Goal: Information Seeking & Learning: Learn about a topic

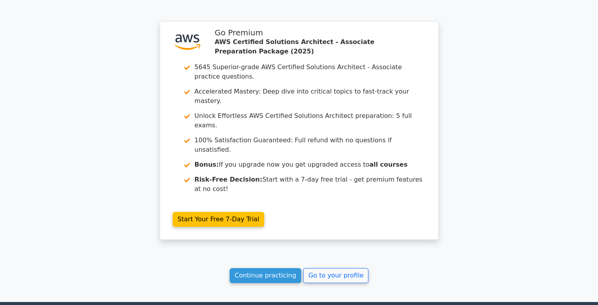
scroll to position [777, 0]
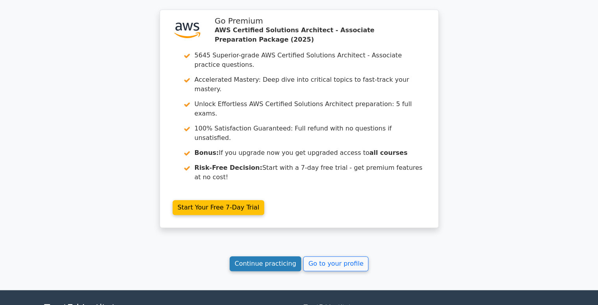
click at [271, 257] on link "Continue practicing" at bounding box center [266, 264] width 72 height 15
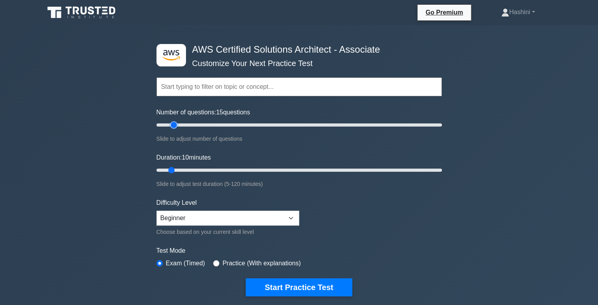
type input "10"
click at [169, 126] on input "Number of questions: 10 questions" at bounding box center [300, 124] width 286 height 9
click at [219, 214] on select "Beginner Intermediate Expert" at bounding box center [228, 218] width 143 height 15
select select "intermediate"
click at [157, 211] on select "Beginner Intermediate Expert" at bounding box center [228, 218] width 143 height 15
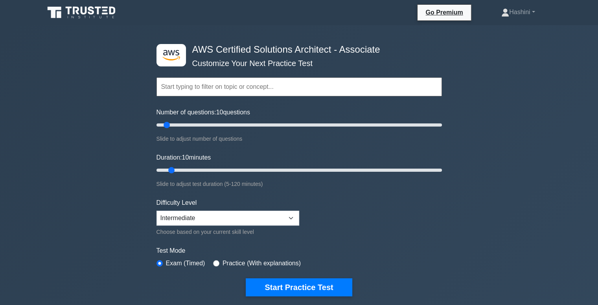
click at [170, 84] on input "text" at bounding box center [300, 87] width 286 height 19
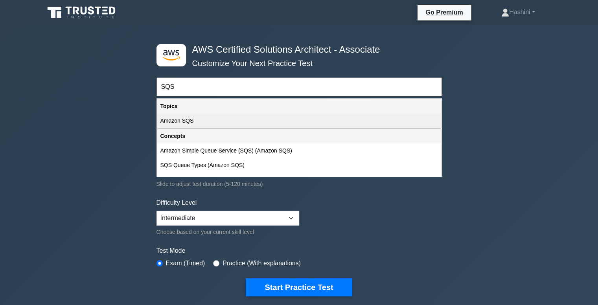
click at [181, 114] on div "Amazon SQS" at bounding box center [299, 121] width 284 height 15
type input "Amazon SQS"
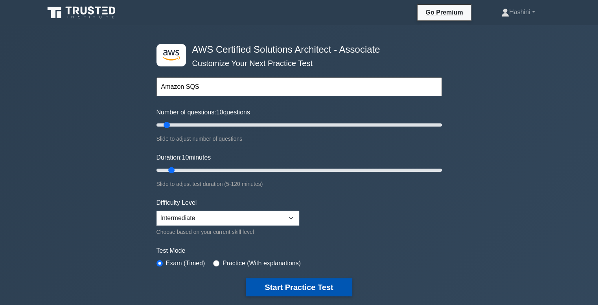
click at [271, 292] on button "Start Practice Test" at bounding box center [299, 288] width 106 height 18
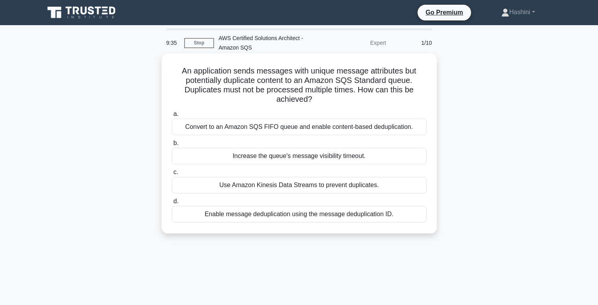
click at [354, 220] on div "Enable message deduplication using the message deduplication ID." at bounding box center [299, 214] width 255 height 17
click at [172, 204] on input "d. Enable message deduplication using the message deduplication ID." at bounding box center [172, 201] width 0 height 5
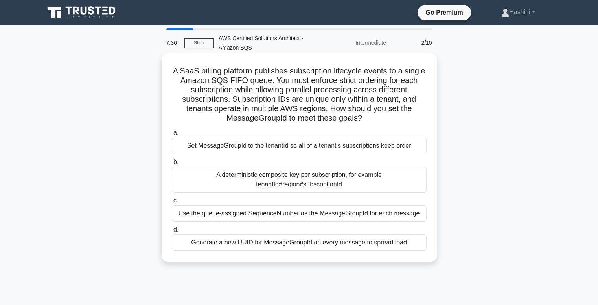
click at [379, 184] on div "A deterministic composite key per subscription, for example tenantId#region#sub…" at bounding box center [299, 180] width 255 height 26
click at [172, 165] on input "b. A deterministic composite key per subscription, for example tenantId#region#…" at bounding box center [172, 162] width 0 height 5
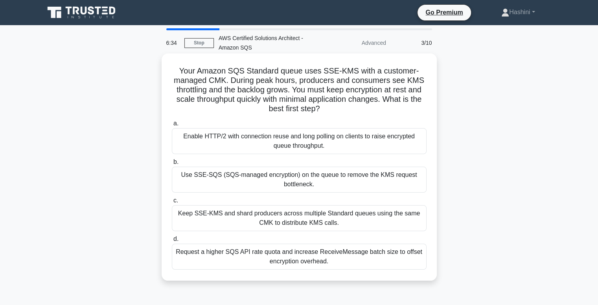
click at [375, 216] on div "Keep SSE‑KMS and shard producers across multiple Standard queues using the same…" at bounding box center [299, 218] width 255 height 26
click at [172, 203] on input "c. Keep SSE‑KMS and shard producers across multiple Standard queues using the s…" at bounding box center [172, 200] width 0 height 5
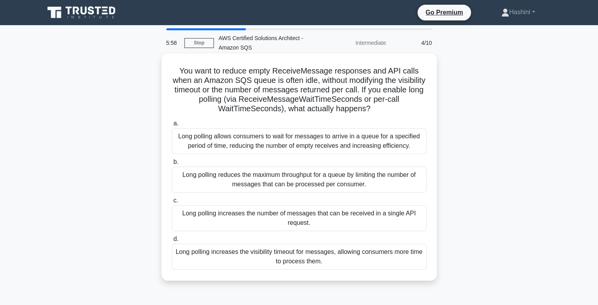
click at [373, 151] on div "Long polling allows consumers to wait for messages to arrive in a queue for a s…" at bounding box center [299, 141] width 255 height 26
click at [172, 126] on input "a. Long polling allows consumers to wait for messages to arrive in a queue for …" at bounding box center [172, 123] width 0 height 5
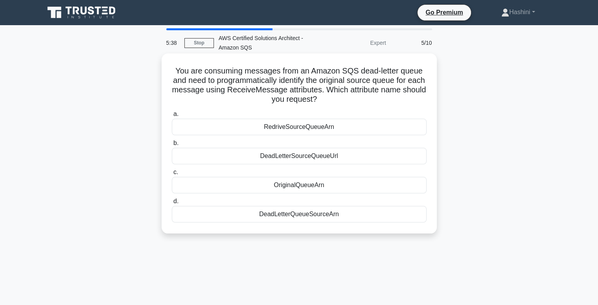
click at [333, 187] on div "OriginalQueueArn" at bounding box center [299, 185] width 255 height 17
click at [172, 175] on input "c. OriginalQueueArn" at bounding box center [172, 172] width 0 height 5
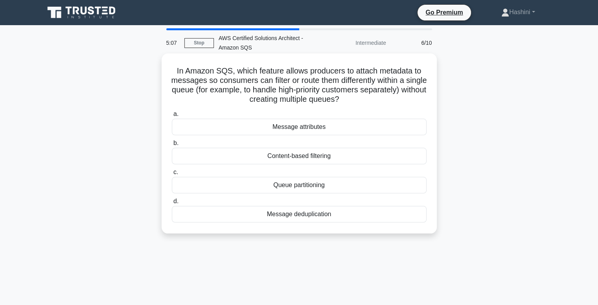
click at [370, 190] on div "Queue partitioning" at bounding box center [299, 185] width 255 height 17
click at [172, 175] on input "c. Queue partitioning" at bounding box center [172, 172] width 0 height 5
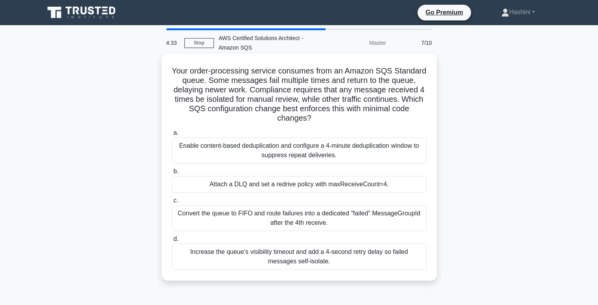
click at [367, 185] on div "Attach a DLQ and set a redrive policy with maxReceiveCount=4." at bounding box center [299, 184] width 255 height 17
click at [172, 174] on input "b. Attach a DLQ and set a redrive policy with maxReceiveCount=4." at bounding box center [172, 171] width 0 height 5
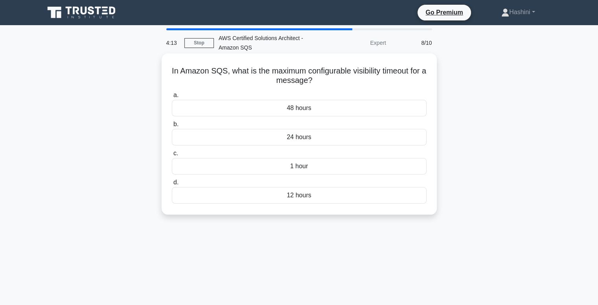
click at [366, 166] on div "1 hour" at bounding box center [299, 166] width 255 height 17
click at [172, 156] on input "c. 1 hour" at bounding box center [172, 153] width 0 height 5
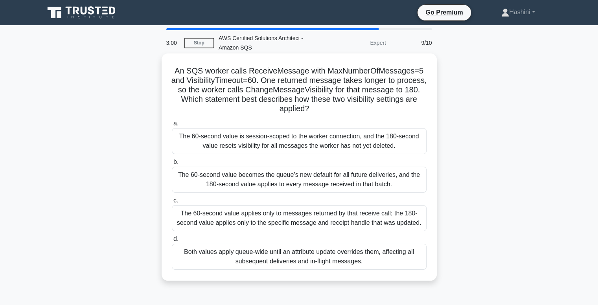
click at [382, 224] on div "The 60-second value applies only to messages returned by that receive call; the…" at bounding box center [299, 218] width 255 height 26
click at [172, 203] on input "c. The 60-second value applies only to messages returned by that receive call; …" at bounding box center [172, 200] width 0 height 5
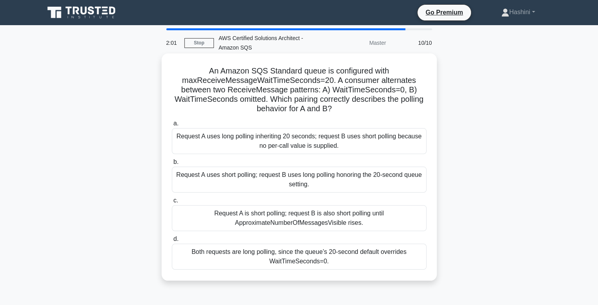
click at [283, 177] on div "Request A uses short polling; request B uses long polling honoring the 20-secon…" at bounding box center [299, 180] width 255 height 26
click at [172, 165] on input "b. Request A uses short polling; request B uses long polling honoring the 20-se…" at bounding box center [172, 162] width 0 height 5
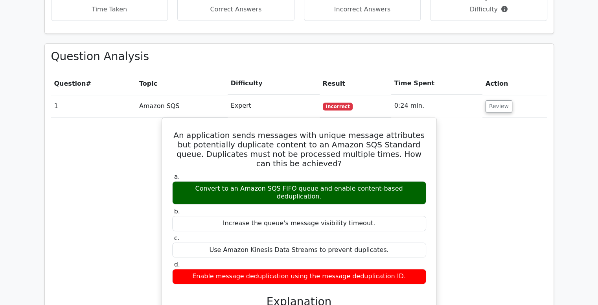
scroll to position [536, 0]
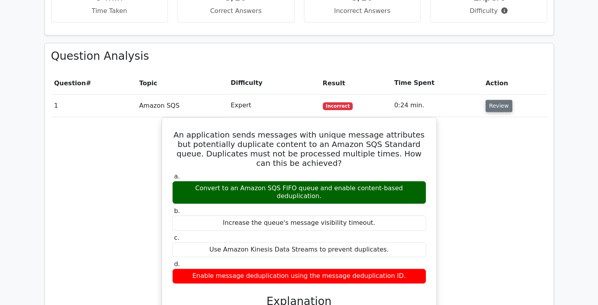
click at [497, 100] on button "Review" at bounding box center [499, 106] width 27 height 12
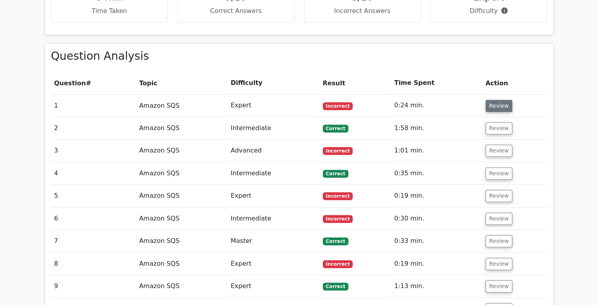
click at [499, 100] on button "Review" at bounding box center [499, 106] width 27 height 12
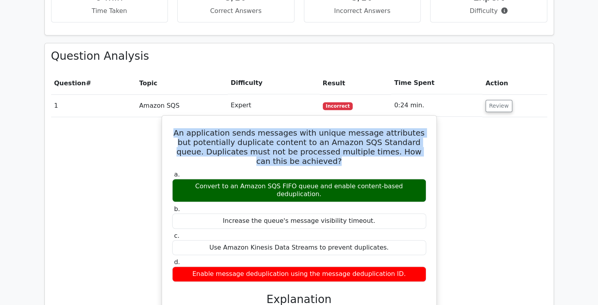
drag, startPoint x: 319, startPoint y: 125, endPoint x: 178, endPoint y: 88, distance: 146.4
click at [178, 119] on div "An application sends messages with unique message attributes but potentially du…" at bounding box center [299, 263] width 268 height 288
copy h5 "An application sends messages with unique message attributes but potentially du…"
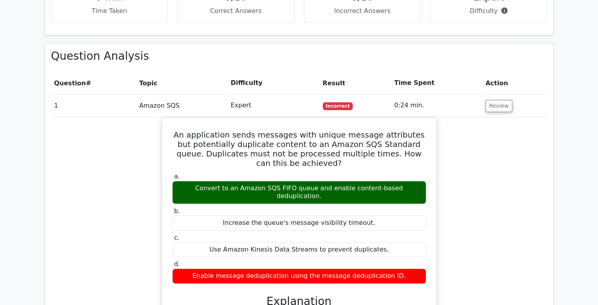
click at [102, 184] on div "An application sends messages with unique message attributes but potentially du…" at bounding box center [299, 269] width 497 height 305
click at [488, 100] on button "Review" at bounding box center [499, 106] width 27 height 12
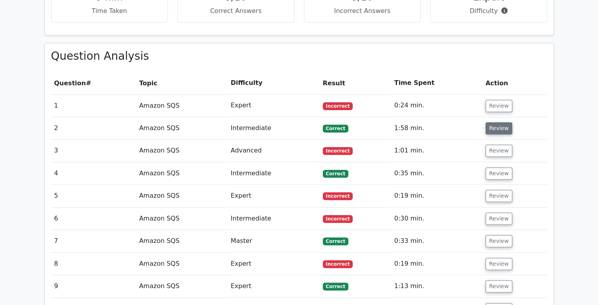
click at [487, 122] on button "Review" at bounding box center [499, 128] width 27 height 12
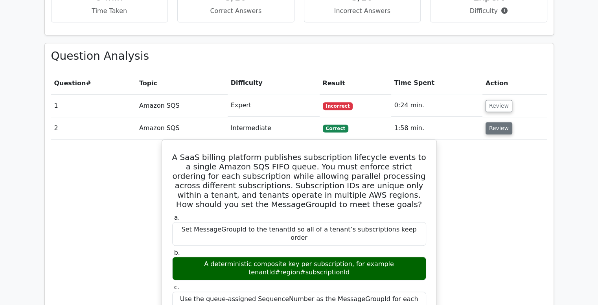
click at [487, 122] on button "Review" at bounding box center [499, 128] width 27 height 12
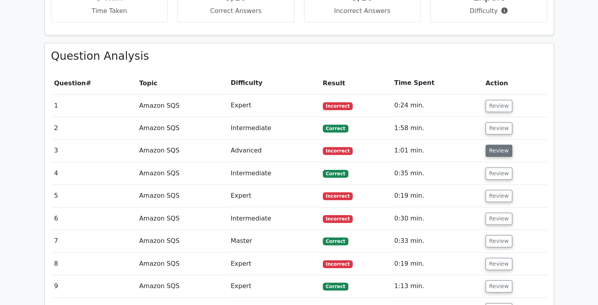
click at [492, 145] on button "Review" at bounding box center [499, 151] width 27 height 12
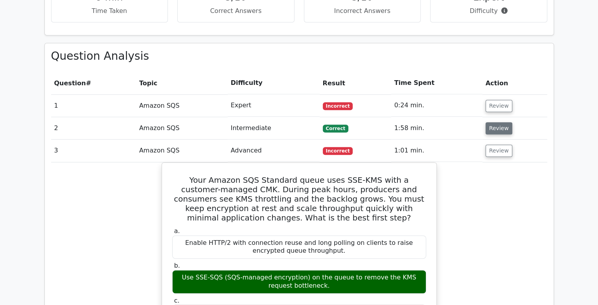
click at [494, 122] on button "Review" at bounding box center [499, 128] width 27 height 12
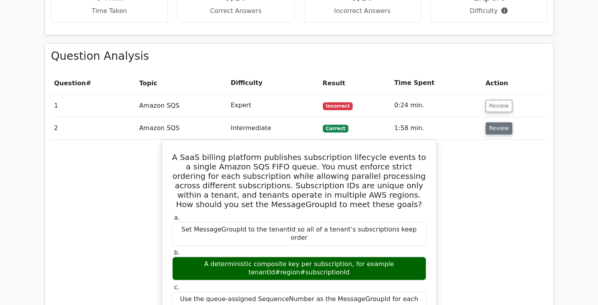
click at [494, 122] on button "Review" at bounding box center [499, 128] width 27 height 12
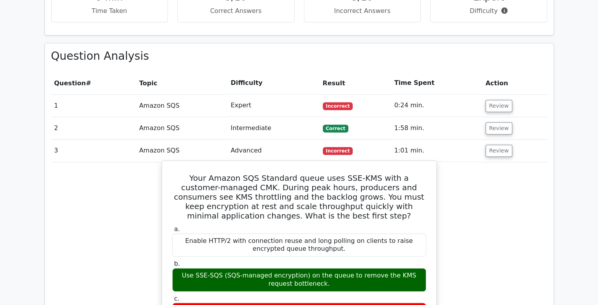
click at [324, 175] on h5 "Your Amazon SQS Standard queue uses SSE-KMS with a customer-managed CMK. During…" at bounding box center [300, 197] width 256 height 47
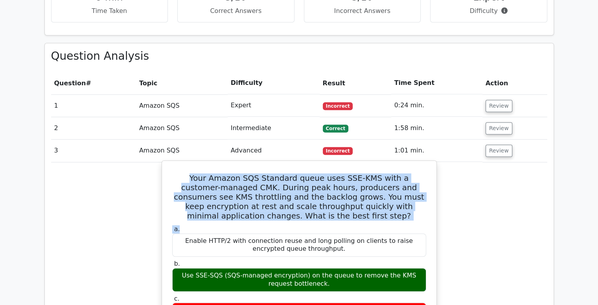
drag, startPoint x: 181, startPoint y: 139, endPoint x: 356, endPoint y: 188, distance: 181.4
click at [356, 225] on label "a. Enable HTTP/2 with connection reuse and long polling on clients to raise enc…" at bounding box center [299, 240] width 254 height 31
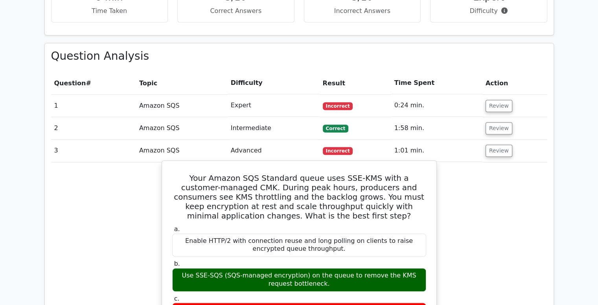
click at [331, 178] on h5 "Your Amazon SQS Standard queue uses SSE-KMS with a customer-managed CMK. During…" at bounding box center [300, 197] width 256 height 47
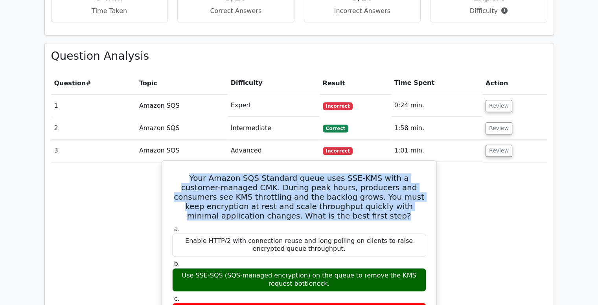
drag, startPoint x: 324, startPoint y: 178, endPoint x: 176, endPoint y: 138, distance: 153.2
click at [176, 174] on h5 "Your Amazon SQS Standard queue uses SSE-KMS with a customer-managed CMK. During…" at bounding box center [300, 197] width 256 height 47
copy h5 "Your Amazon SQS Standard queue uses SSE-KMS with a customer-managed CMK. During…"
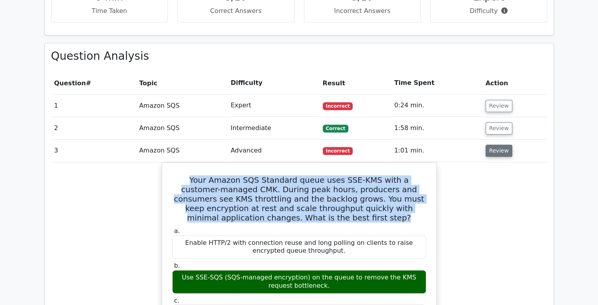
click at [497, 145] on button "Review" at bounding box center [499, 151] width 27 height 12
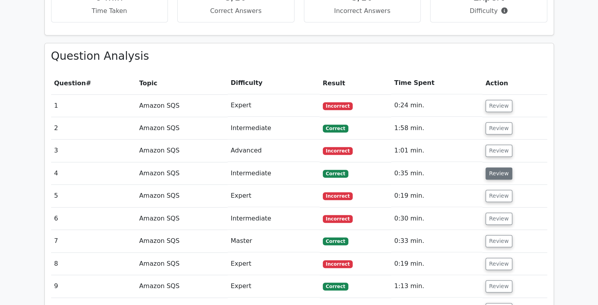
click at [493, 168] on button "Review" at bounding box center [499, 174] width 27 height 12
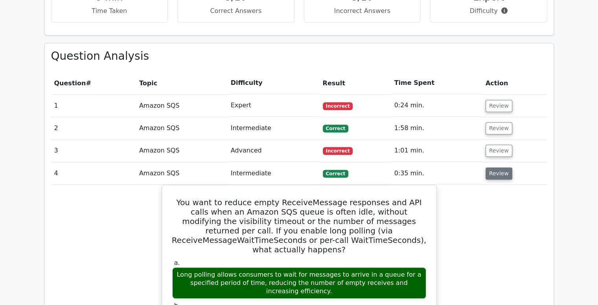
click at [493, 168] on button "Review" at bounding box center [499, 174] width 27 height 12
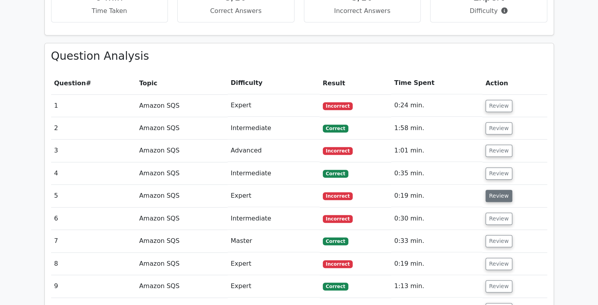
click at [495, 190] on button "Review" at bounding box center [499, 196] width 27 height 12
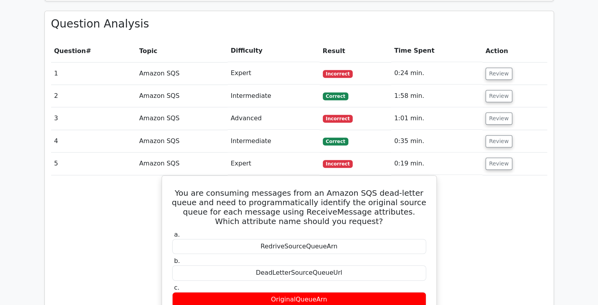
scroll to position [580, 0]
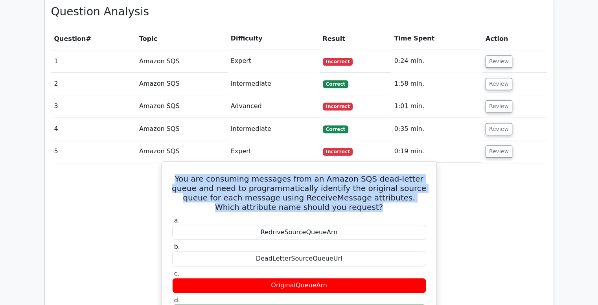
drag, startPoint x: 337, startPoint y: 167, endPoint x: 175, endPoint y: 141, distance: 164.2
click at [175, 174] on h5 "You are consuming messages from an Amazon SQS dead-letter queue and need to pro…" at bounding box center [300, 193] width 256 height 38
copy h5 "You are consuming messages from an Amazon SQS dead-letter queue and need to pro…"
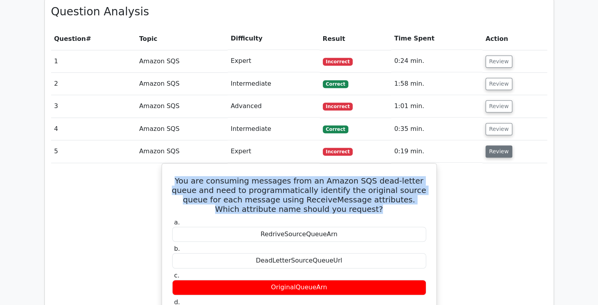
click at [494, 146] on button "Review" at bounding box center [499, 152] width 27 height 12
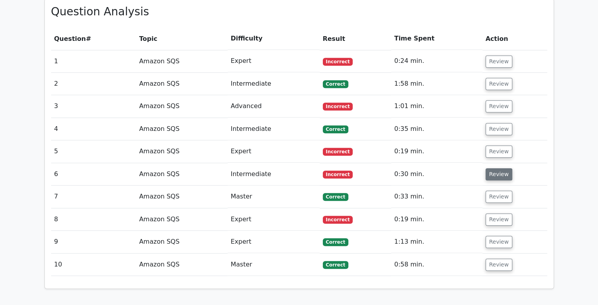
click at [494, 168] on button "Review" at bounding box center [499, 174] width 27 height 12
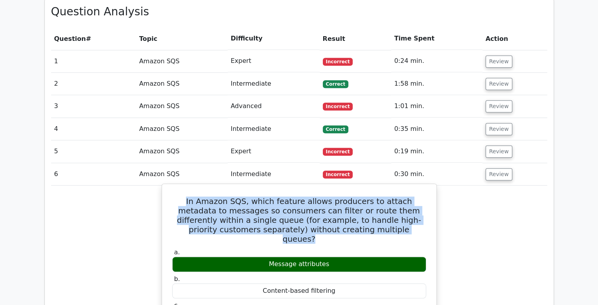
drag, startPoint x: 382, startPoint y: 188, endPoint x: 173, endPoint y: 156, distance: 211.7
copy h5 "In Amazon SQS, which feature allows producers to attach metadata to messages so…"
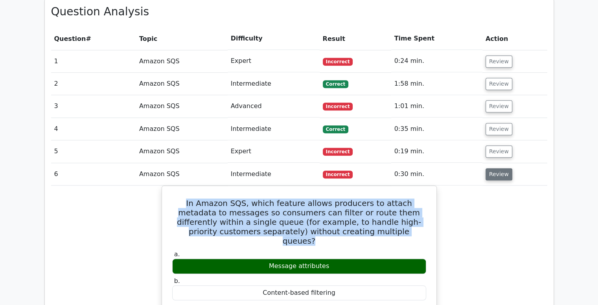
click at [500, 168] on button "Review" at bounding box center [499, 174] width 27 height 12
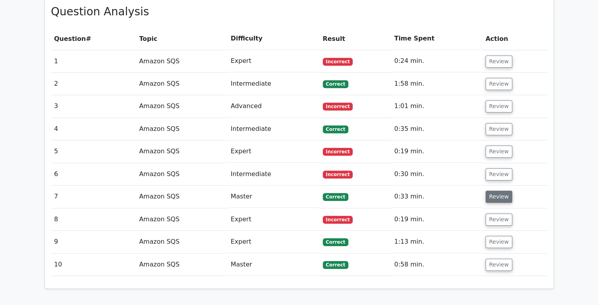
click at [499, 191] on button "Review" at bounding box center [499, 197] width 27 height 12
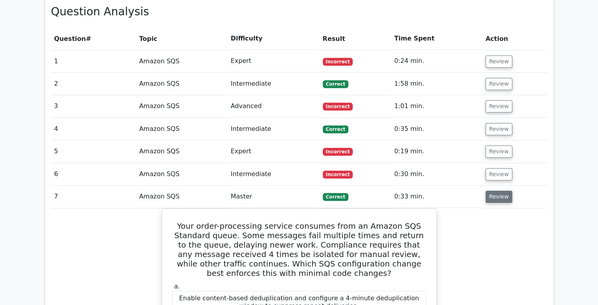
click at [499, 191] on button "Review" at bounding box center [499, 197] width 27 height 12
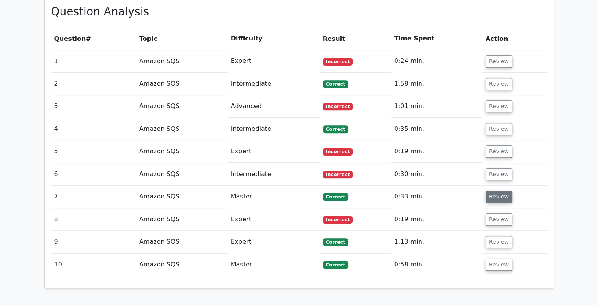
click at [494, 191] on button "Review" at bounding box center [499, 197] width 27 height 12
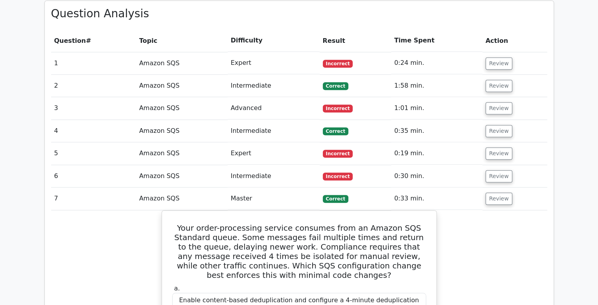
scroll to position [689, 0]
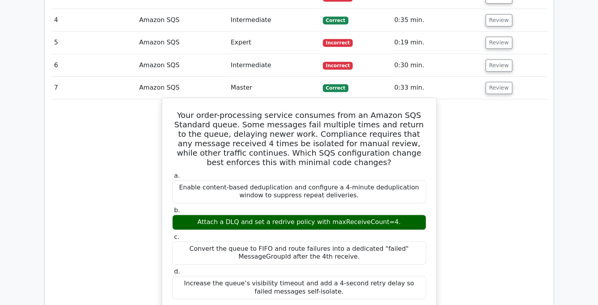
click at [212, 215] on div "Attach a DLQ and set a redrive policy with maxReceiveCount=4." at bounding box center [299, 222] width 254 height 15
drag, startPoint x: 209, startPoint y: 183, endPoint x: 389, endPoint y: 181, distance: 180.6
click at [389, 215] on div "Attach a DLQ and set a redrive policy with maxReceiveCount=4." at bounding box center [299, 222] width 254 height 15
copy div "Attach a DLQ and set a redrive policy with maxReceiveCount=4."
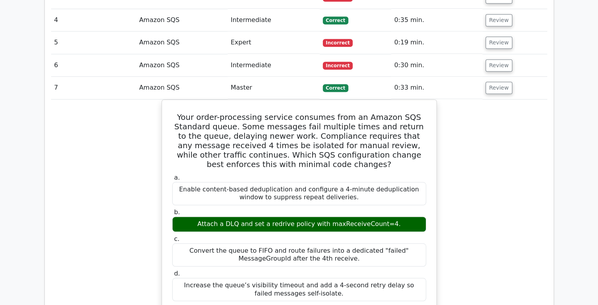
click at [495, 82] on button "Review" at bounding box center [499, 88] width 27 height 12
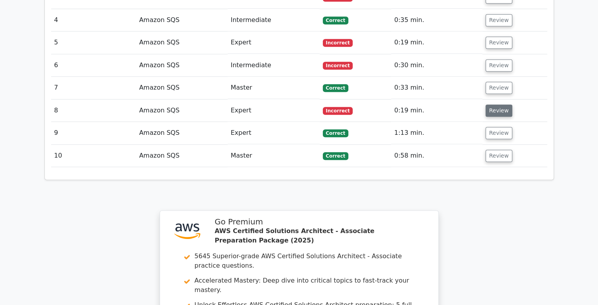
click at [495, 105] on button "Review" at bounding box center [499, 111] width 27 height 12
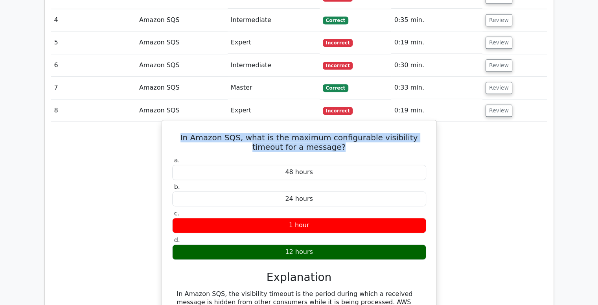
drag, startPoint x: 178, startPoint y: 100, endPoint x: 332, endPoint y: 111, distance: 154.6
click at [332, 133] on h5 "In Amazon SQS, what is the maximum configurable visibility timeout for a messag…" at bounding box center [300, 142] width 256 height 19
copy h5 "In Amazon SQS, what is the maximum configurable visibility timeout for a messag…"
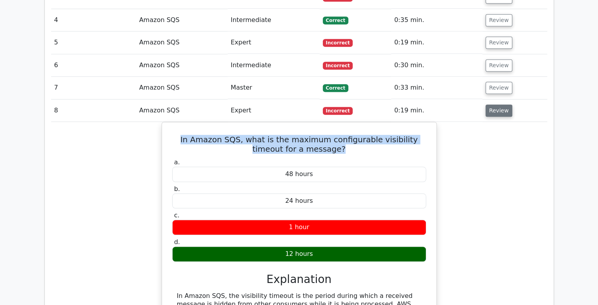
click at [502, 105] on button "Review" at bounding box center [499, 111] width 27 height 12
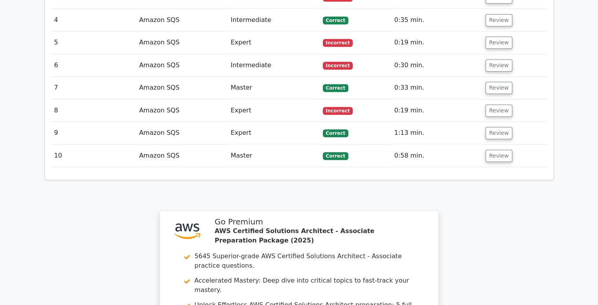
click at [498, 100] on td "Review" at bounding box center [515, 111] width 65 height 22
click at [498, 105] on button "Review" at bounding box center [499, 111] width 27 height 12
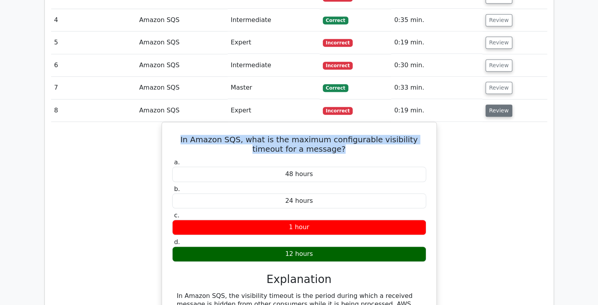
click at [498, 105] on button "Review" at bounding box center [499, 111] width 27 height 12
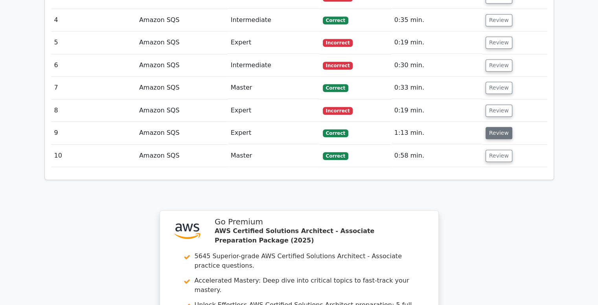
click at [499, 127] on button "Review" at bounding box center [499, 133] width 27 height 12
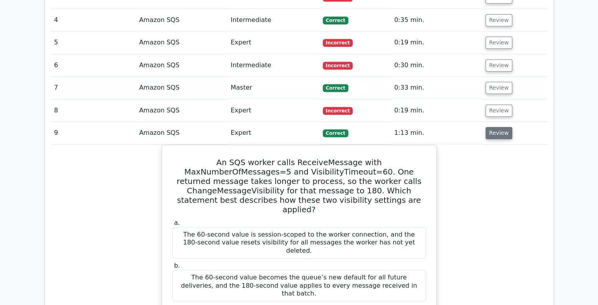
click at [499, 127] on button "Review" at bounding box center [499, 133] width 27 height 12
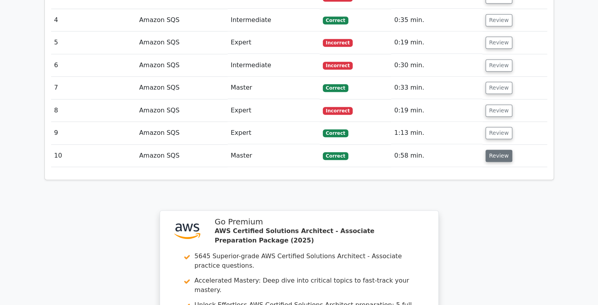
click at [499, 150] on button "Review" at bounding box center [499, 156] width 27 height 12
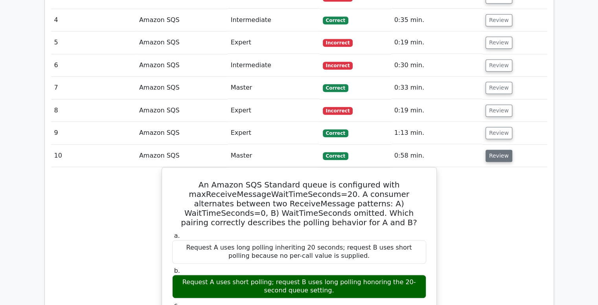
click at [499, 150] on button "Review" at bounding box center [499, 156] width 27 height 12
